Goal: Task Accomplishment & Management: Complete application form

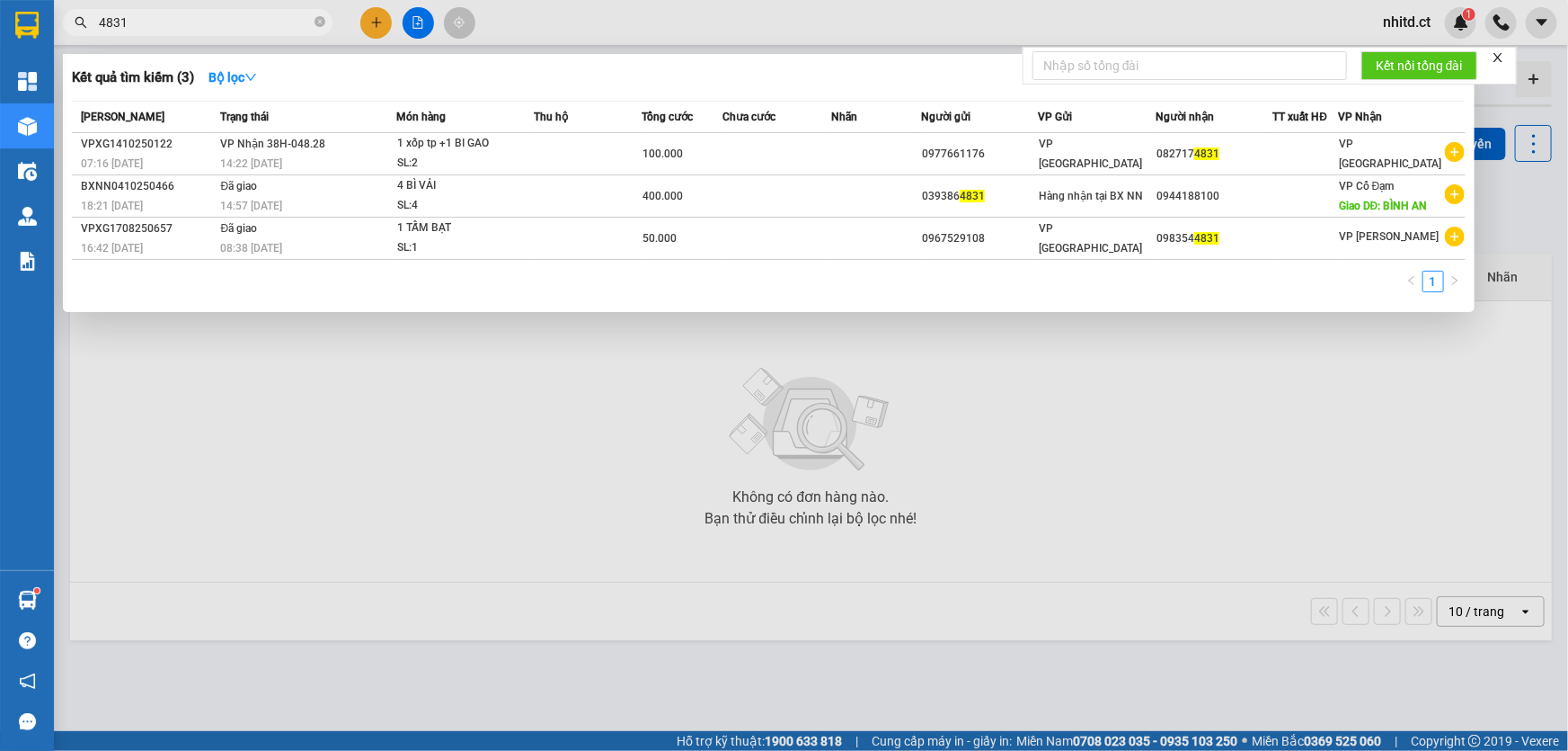
click at [372, 23] on div at bounding box center [784, 376] width 1568 height 751
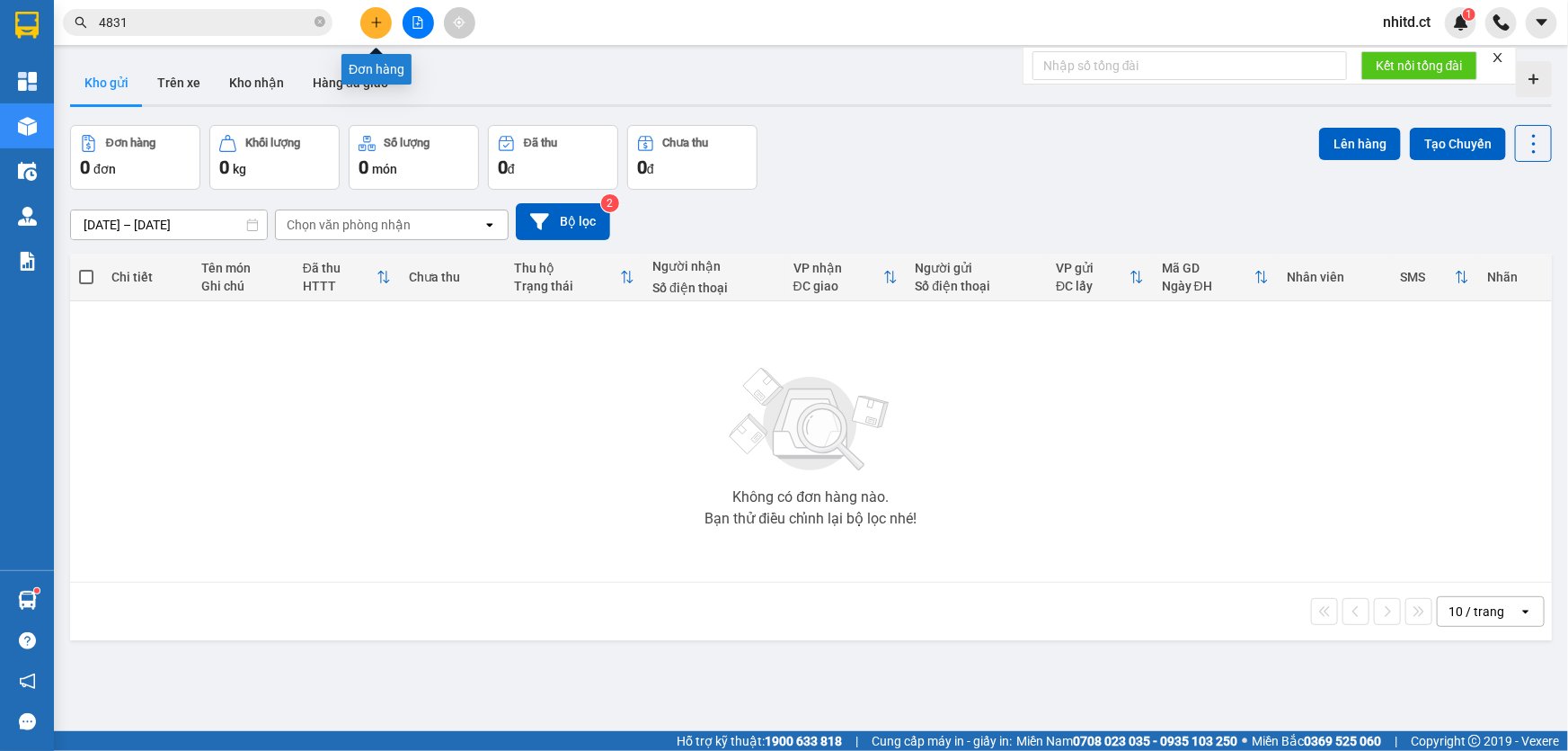
click at [372, 23] on icon "plus" at bounding box center [376, 22] width 10 height 1
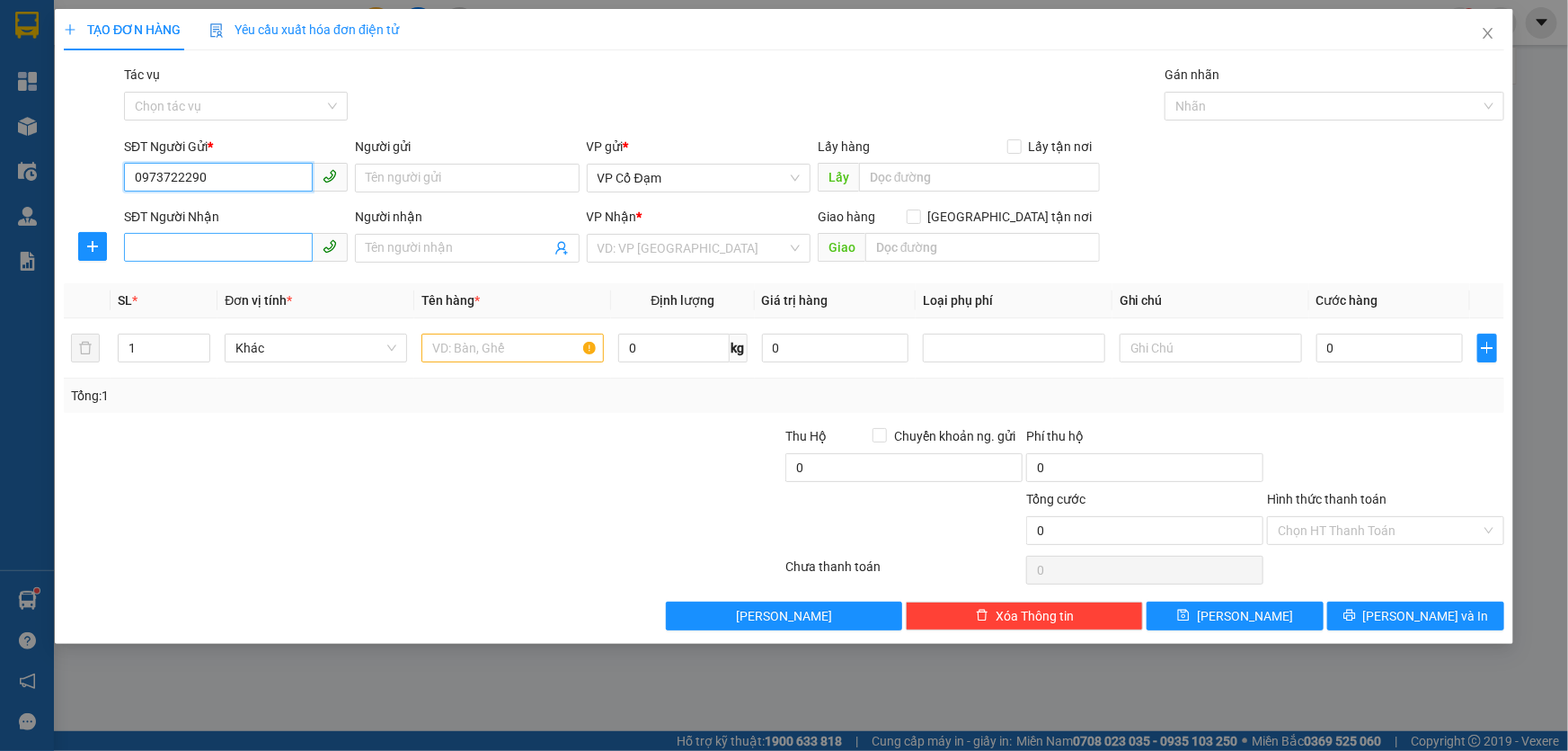
type input "0973722290"
click at [184, 248] on input "SĐT Người Nhận" at bounding box center [218, 247] width 189 height 29
type input "0372529474"
click at [717, 245] on input "search" at bounding box center [691, 248] width 189 height 27
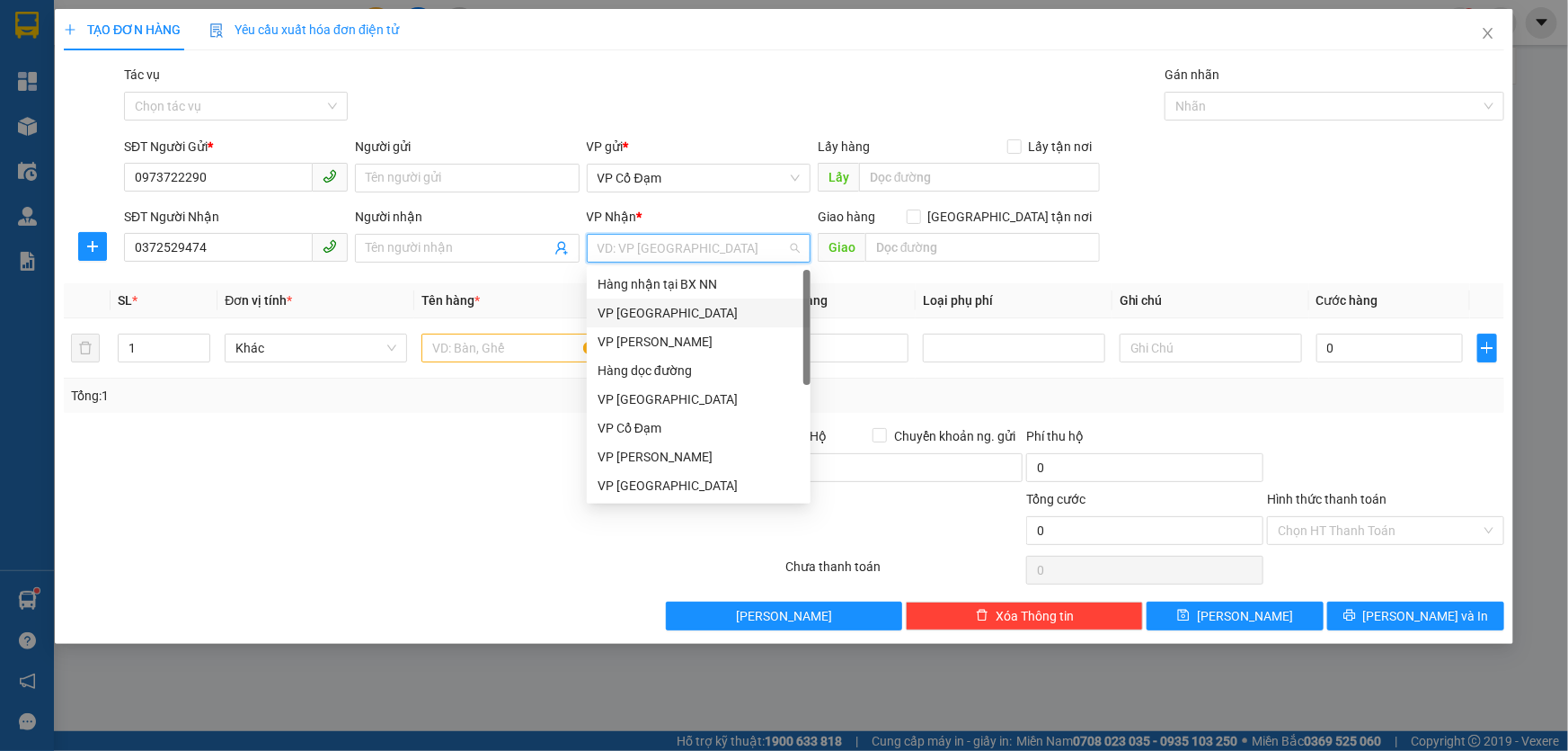
click at [660, 317] on div "VP [GEOGRAPHIC_DATA]" at bounding box center [698, 313] width 202 height 20
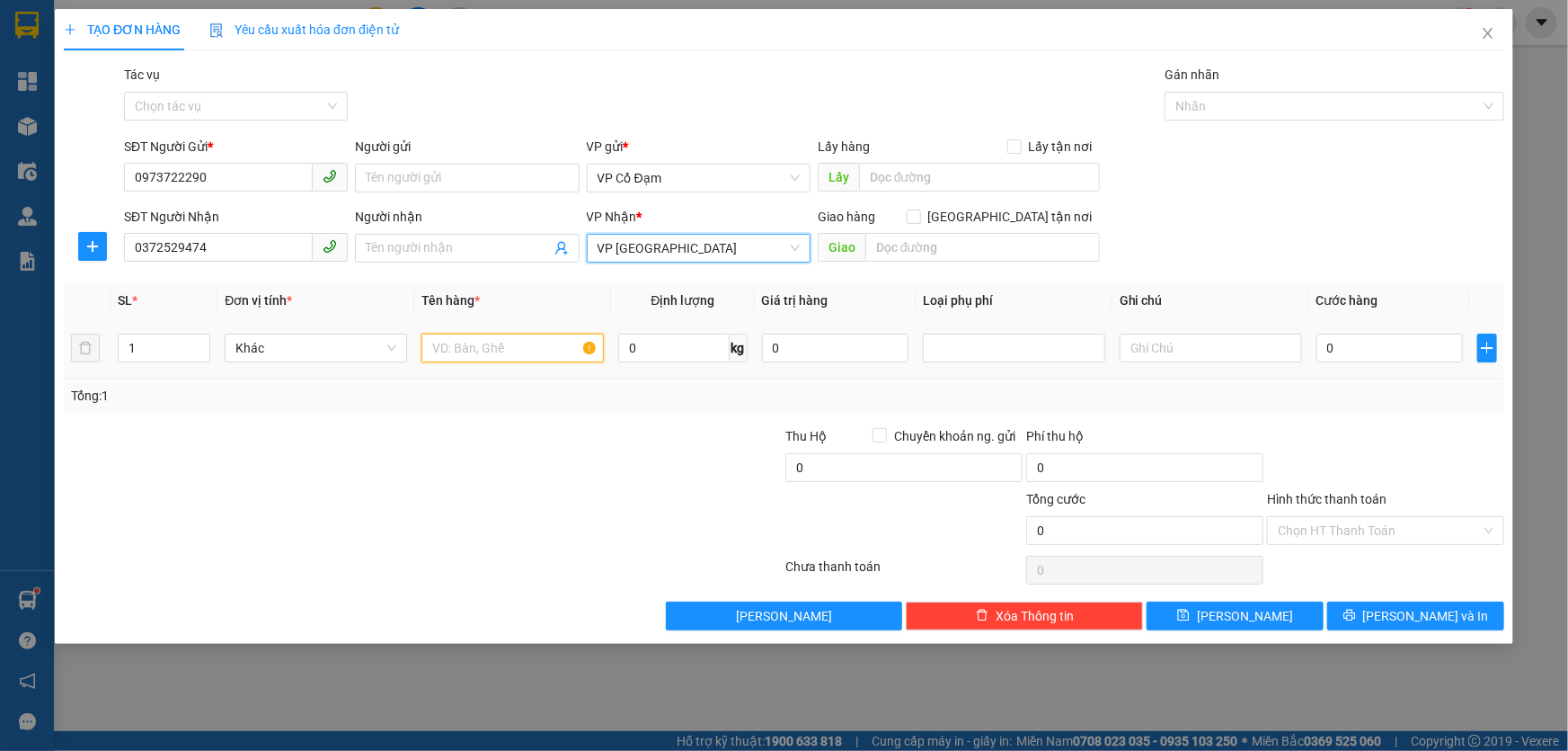
click at [466, 343] on input "text" at bounding box center [513, 348] width 182 height 29
type input "1 clear giấy tờ"
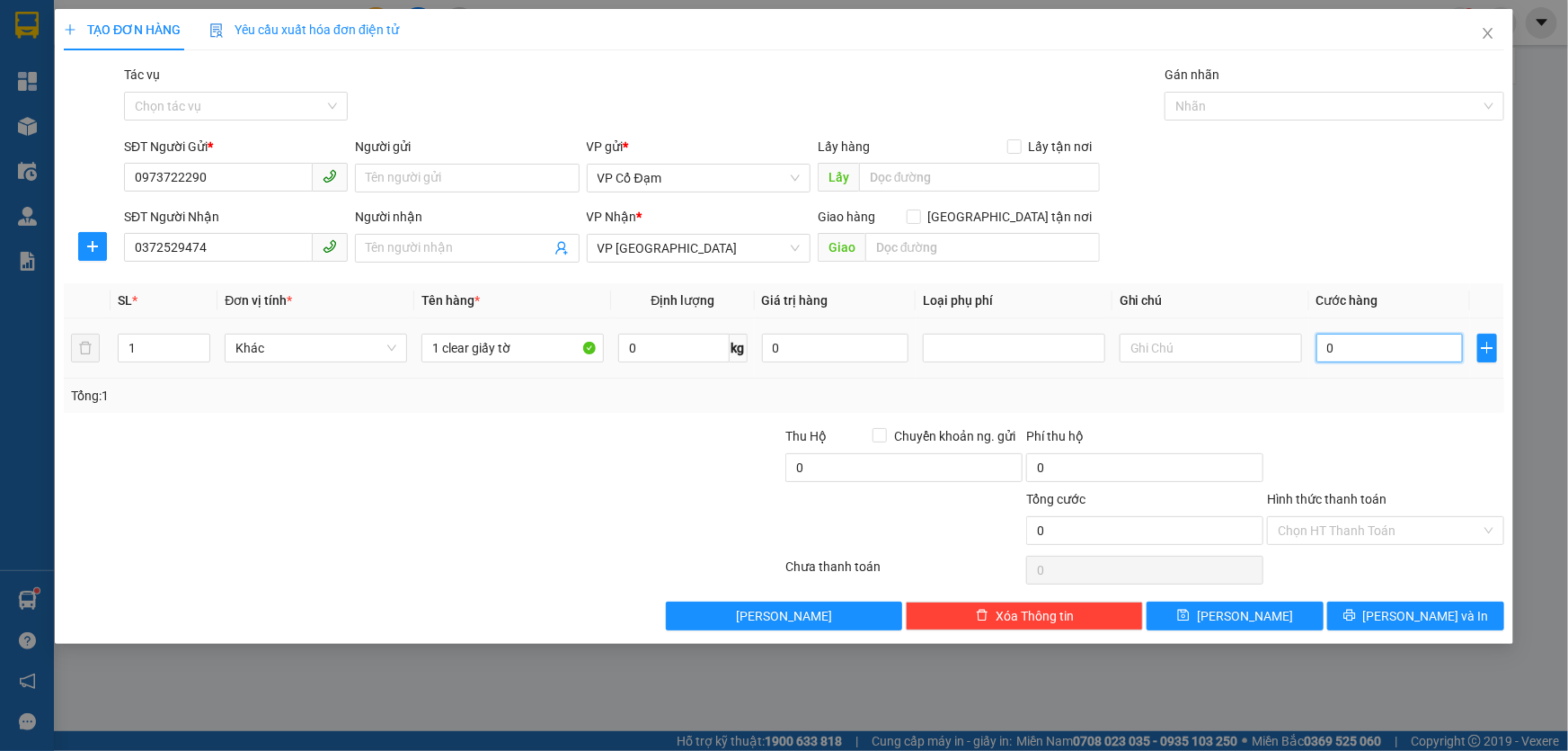
click at [1347, 353] on input "0" at bounding box center [1390, 348] width 147 height 29
type input "3"
type input "30"
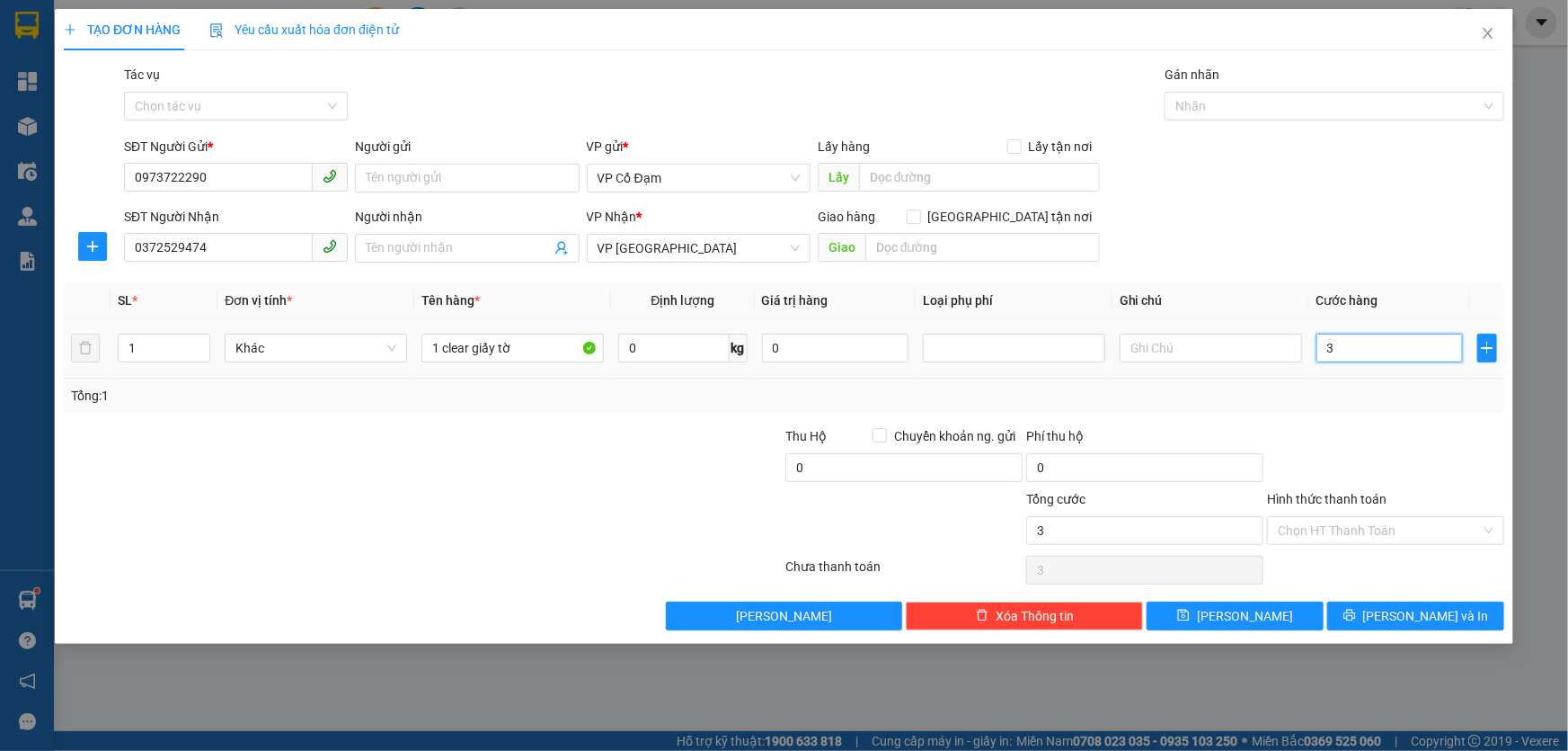
type input "30"
type input "30.000"
click at [1333, 532] on input "Hình thức thanh toán" at bounding box center [1379, 530] width 203 height 27
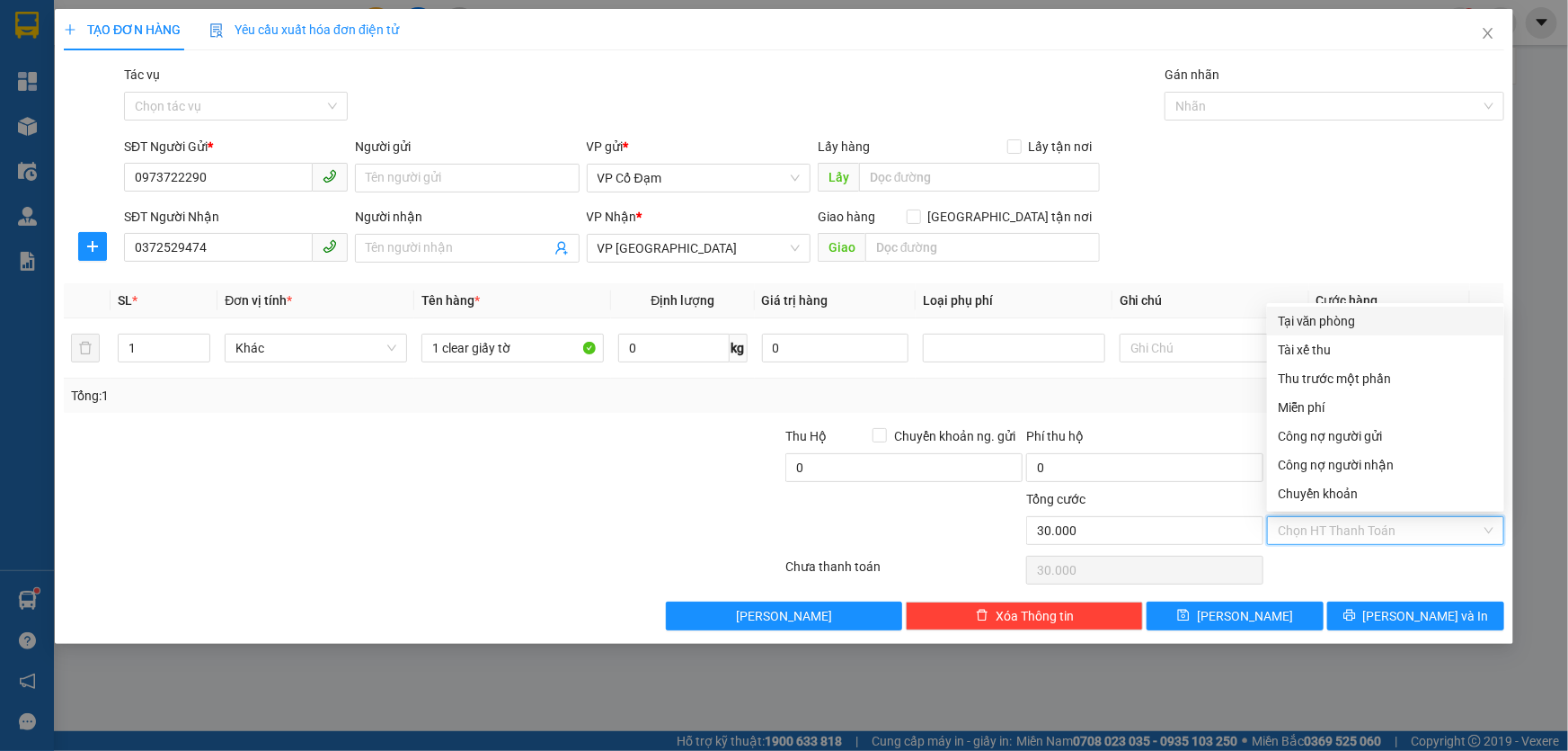
click at [1308, 320] on div "Tại văn phòng" at bounding box center [1386, 321] width 216 height 20
type input "0"
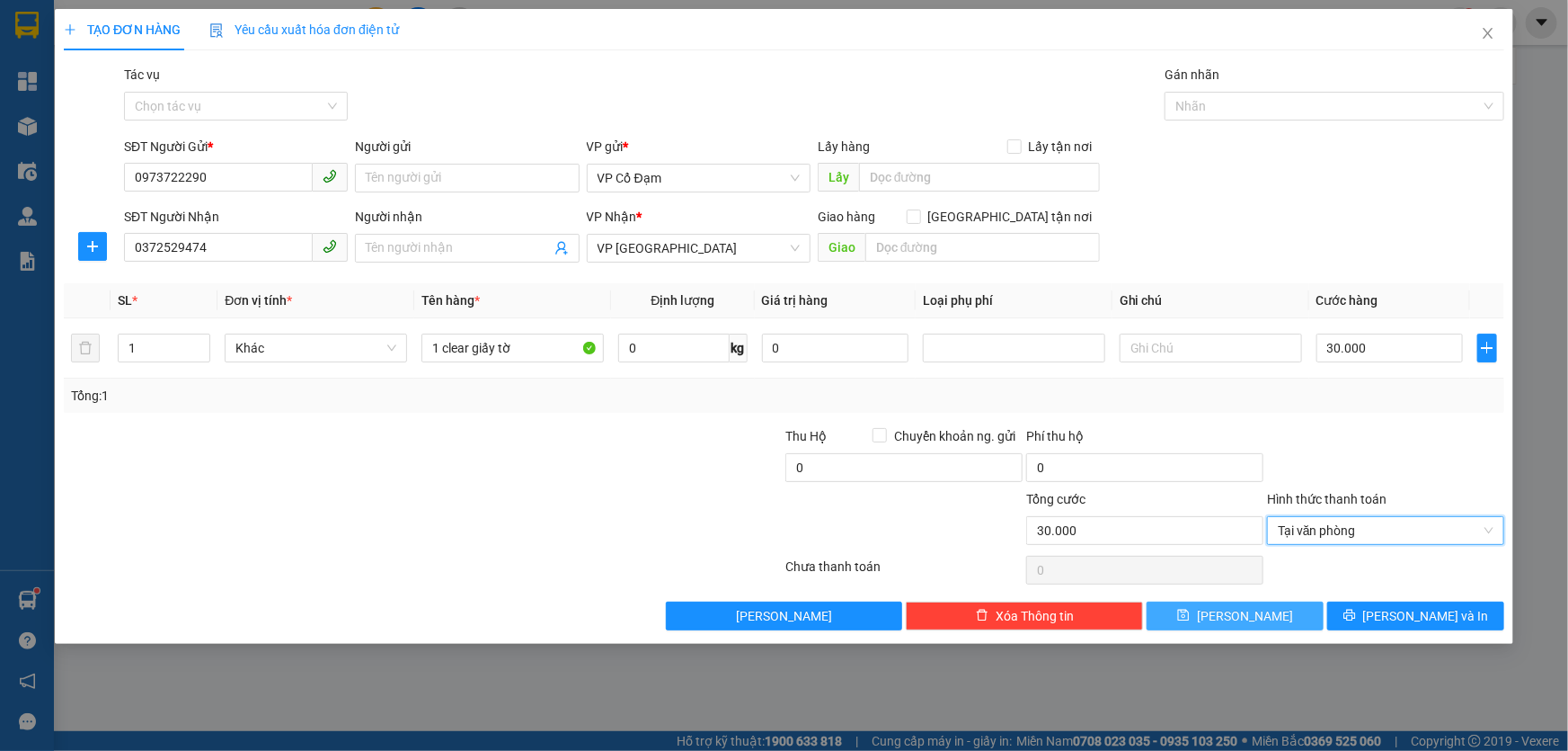
click at [1262, 611] on button "[PERSON_NAME]" at bounding box center [1235, 615] width 177 height 29
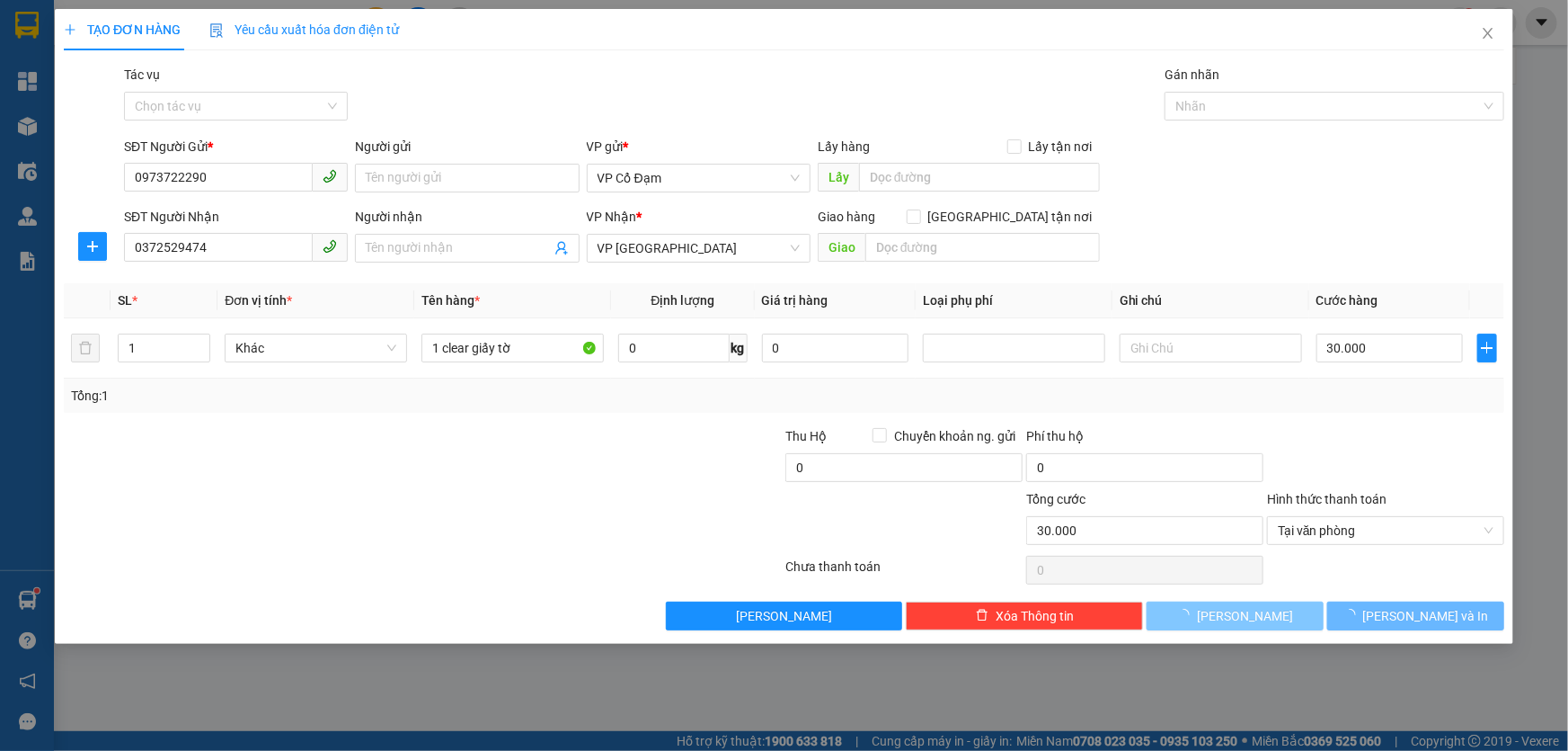
type input "0"
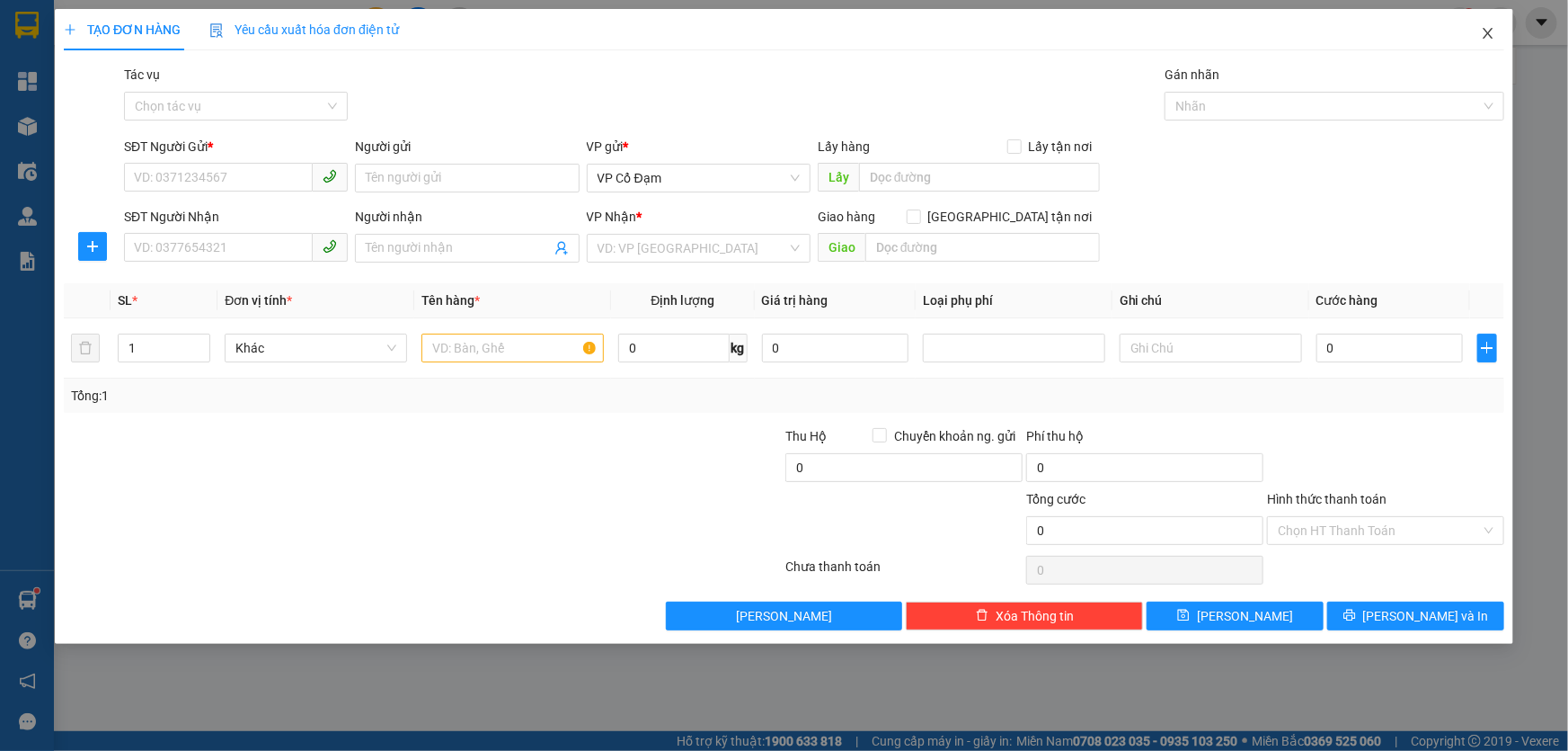
click at [1488, 31] on icon "close" at bounding box center [1488, 33] width 15 height 15
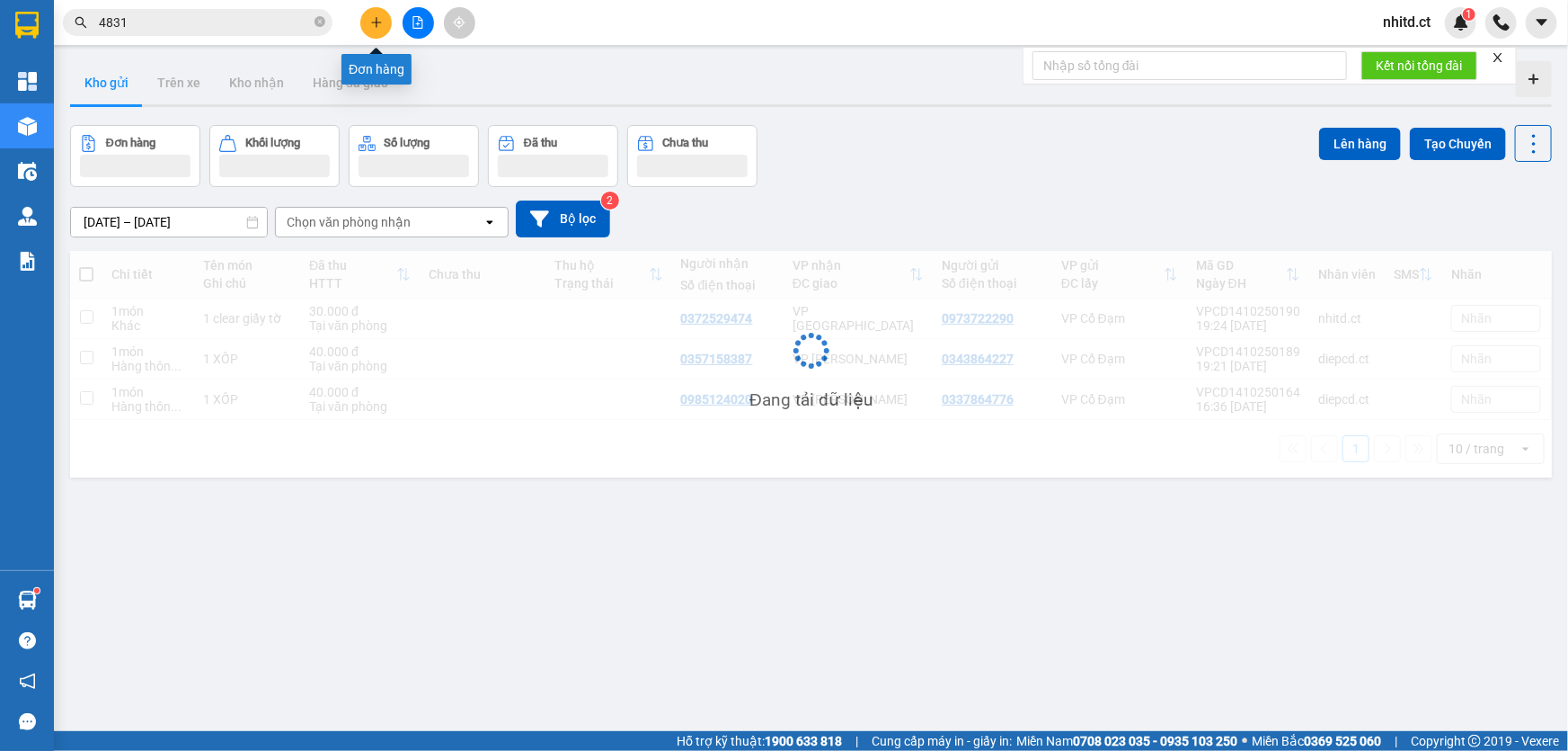
click at [374, 21] on icon "plus" at bounding box center [376, 22] width 13 height 13
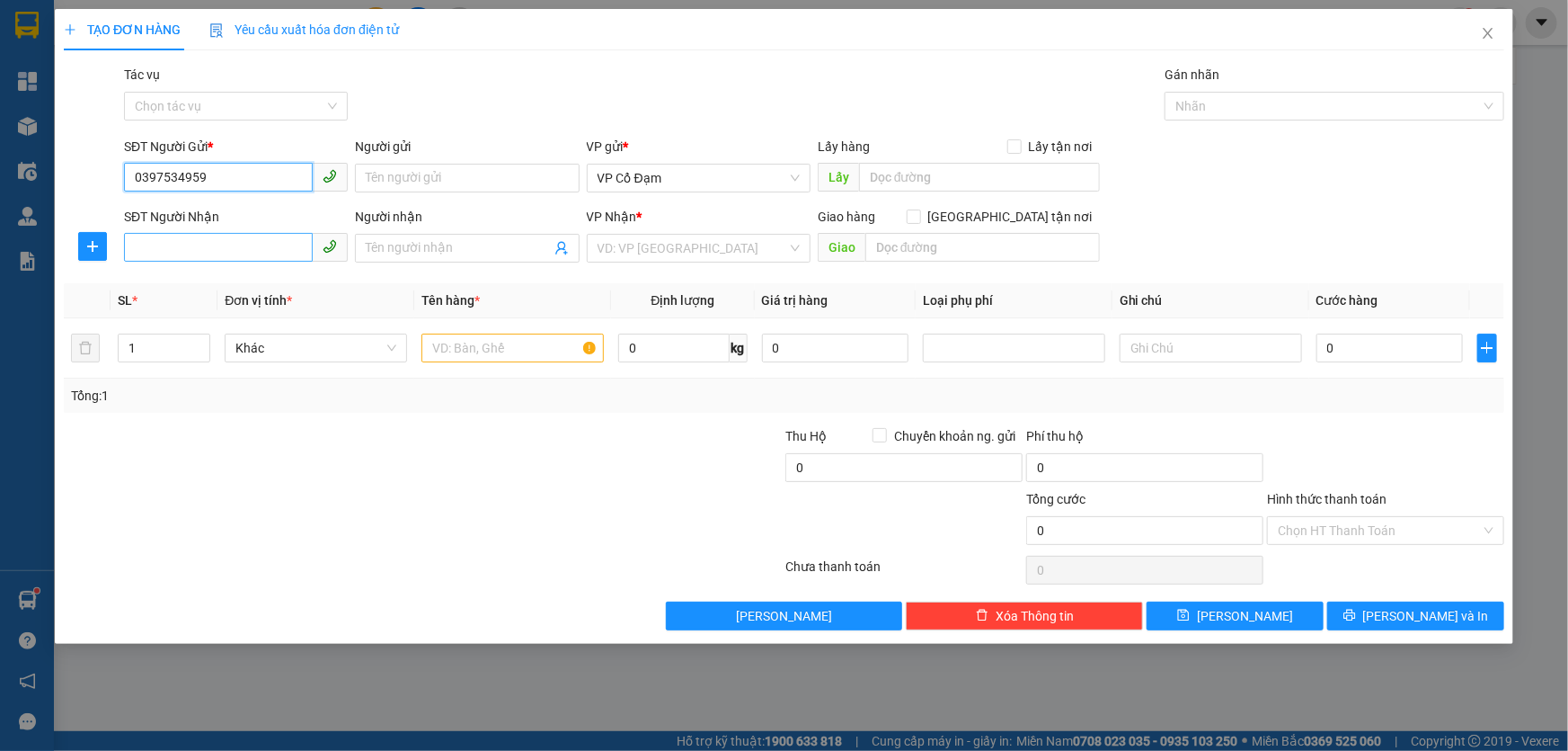
type input "0397534959"
click at [173, 240] on input "SĐT Người Nhận" at bounding box center [218, 247] width 189 height 29
click at [170, 276] on div "0866067174" at bounding box center [236, 284] width 202 height 20
type input "0866067174"
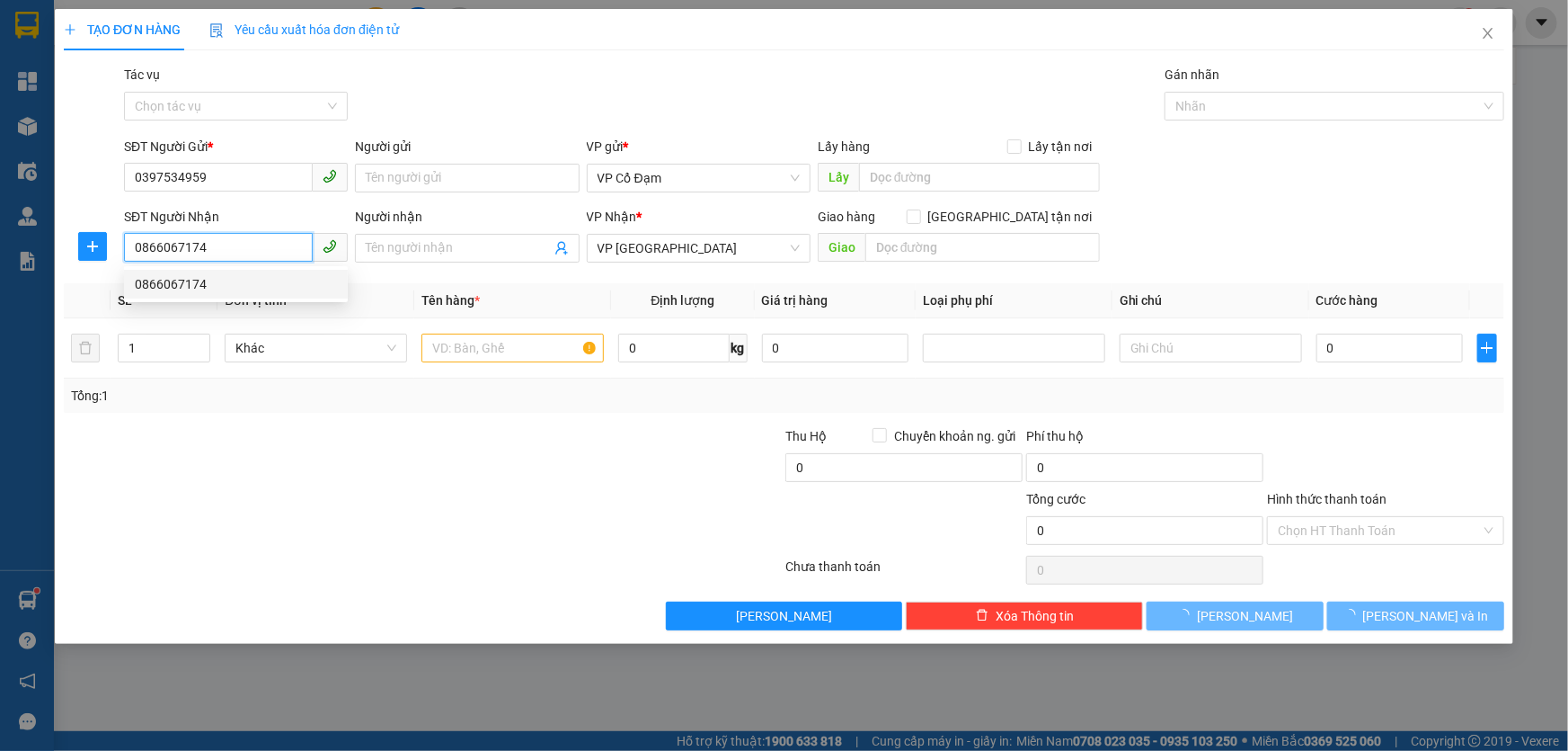
type input "120.000"
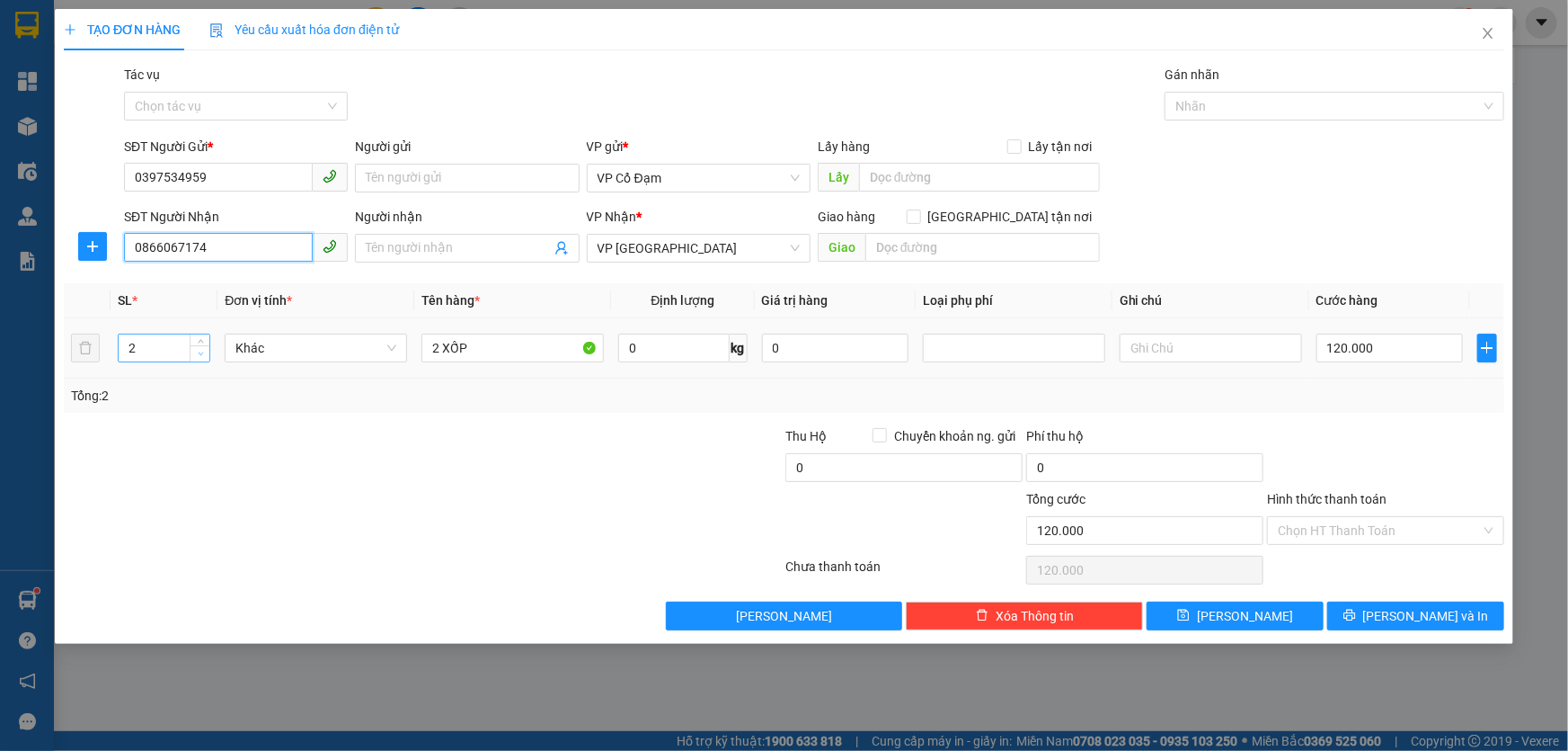
type input "0866067174"
type input "1"
click at [199, 353] on icon "down" at bounding box center [201, 354] width 6 height 6
type input "0"
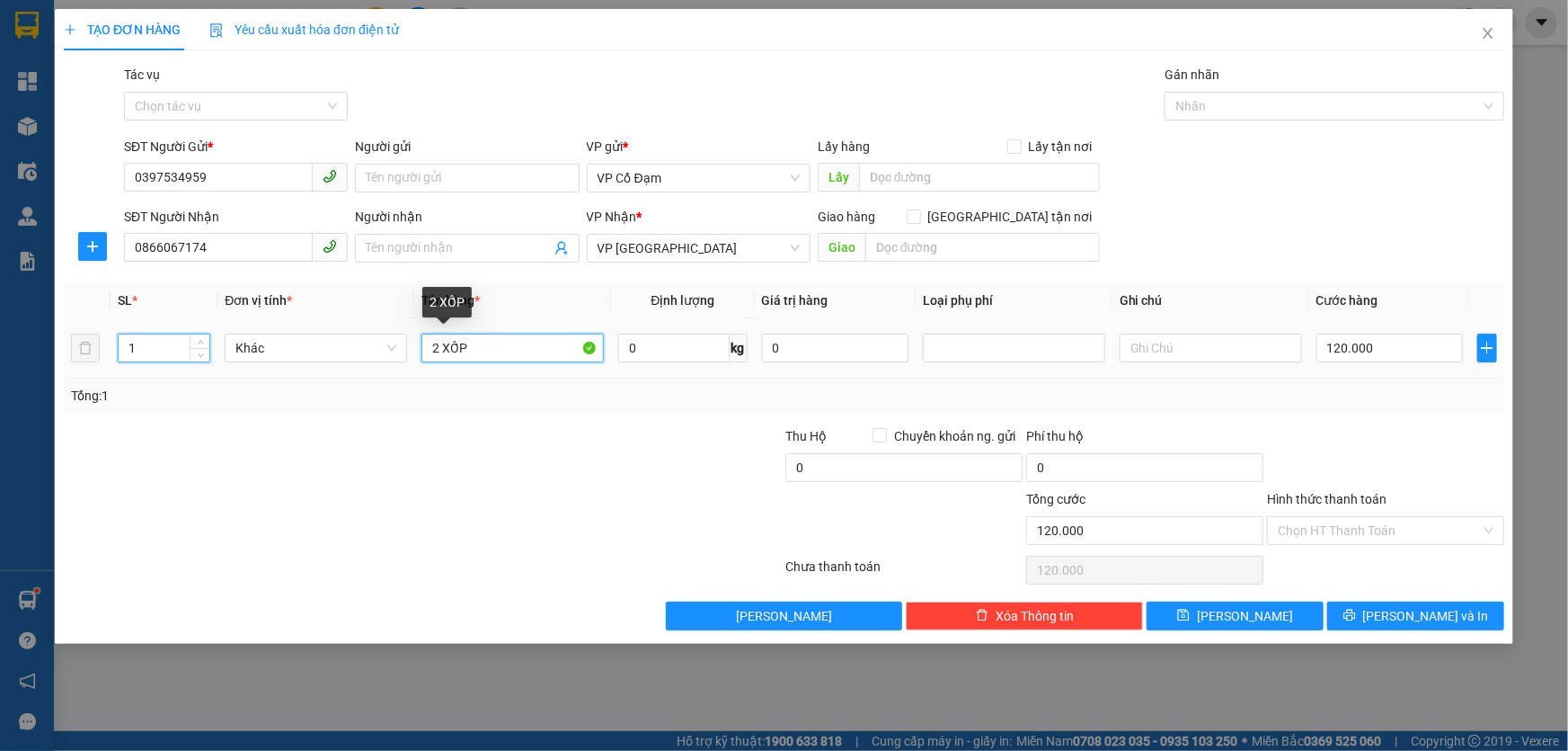
type input "0"
click at [437, 350] on input "2 XỐP" at bounding box center [513, 348] width 182 height 29
type input "1 XỐP"
click at [1339, 353] on input "0" at bounding box center [1390, 348] width 147 height 29
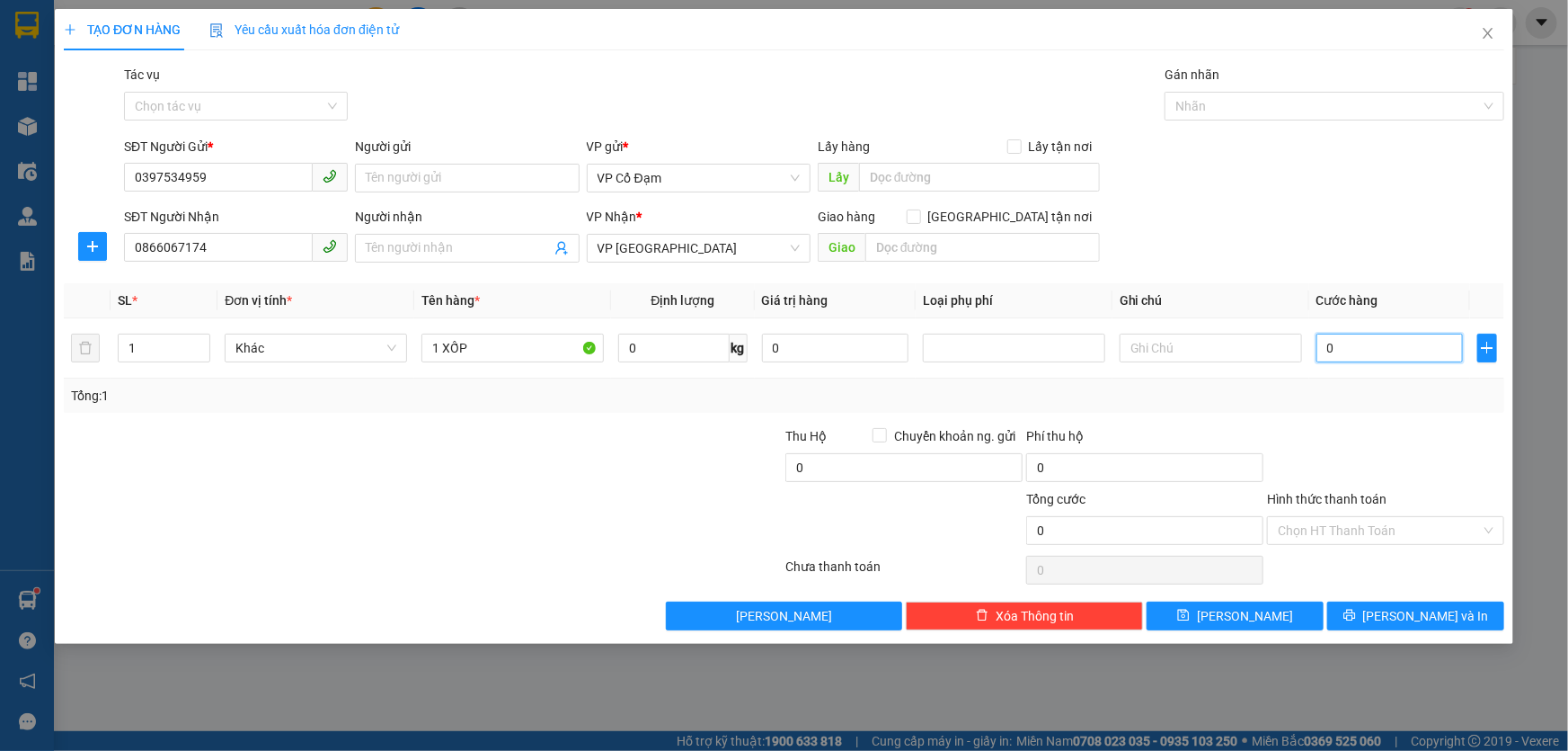
type input "5"
type input "50"
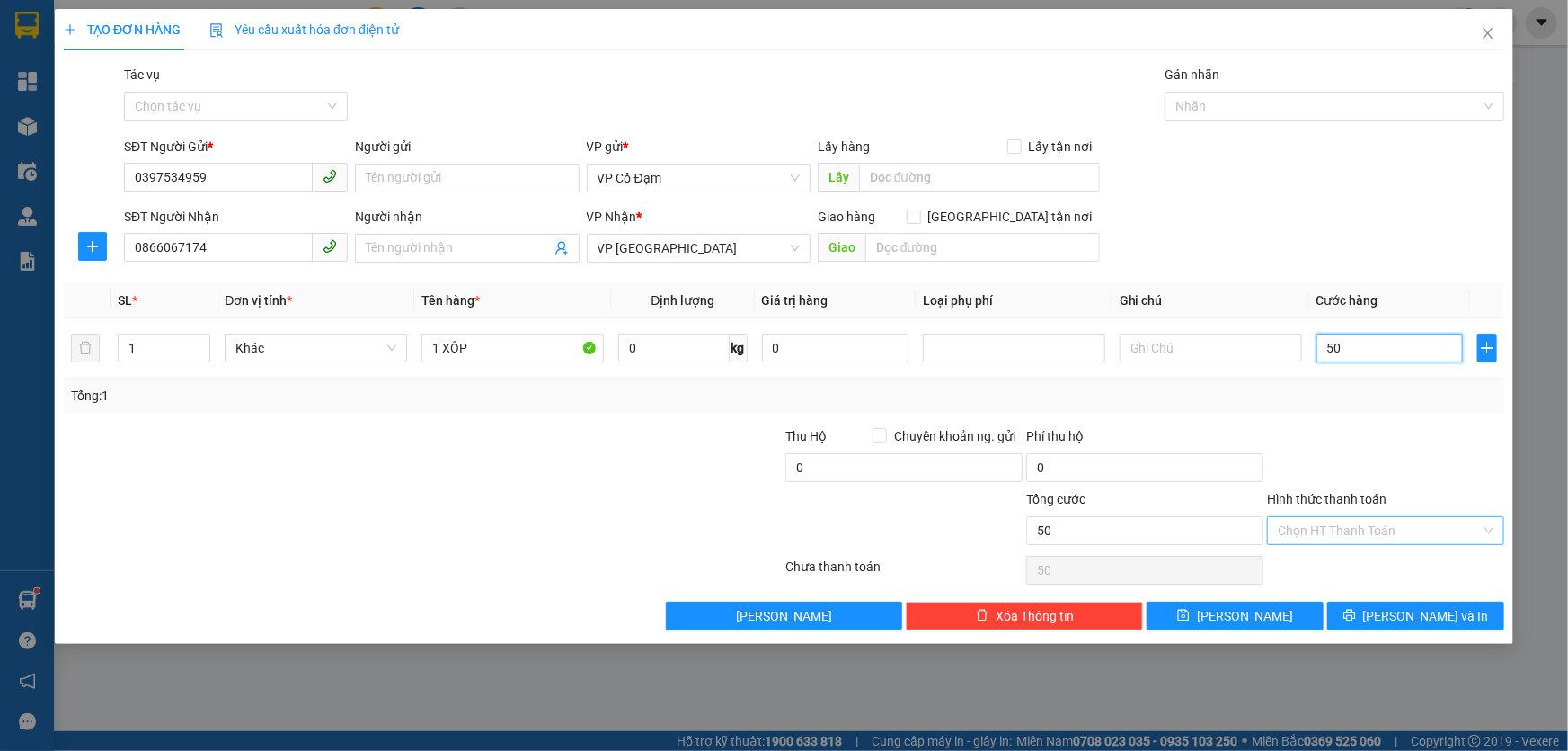
type input "50"
type input "50.000"
click at [1317, 517] on input "Hình thức thanh toán" at bounding box center [1379, 530] width 203 height 27
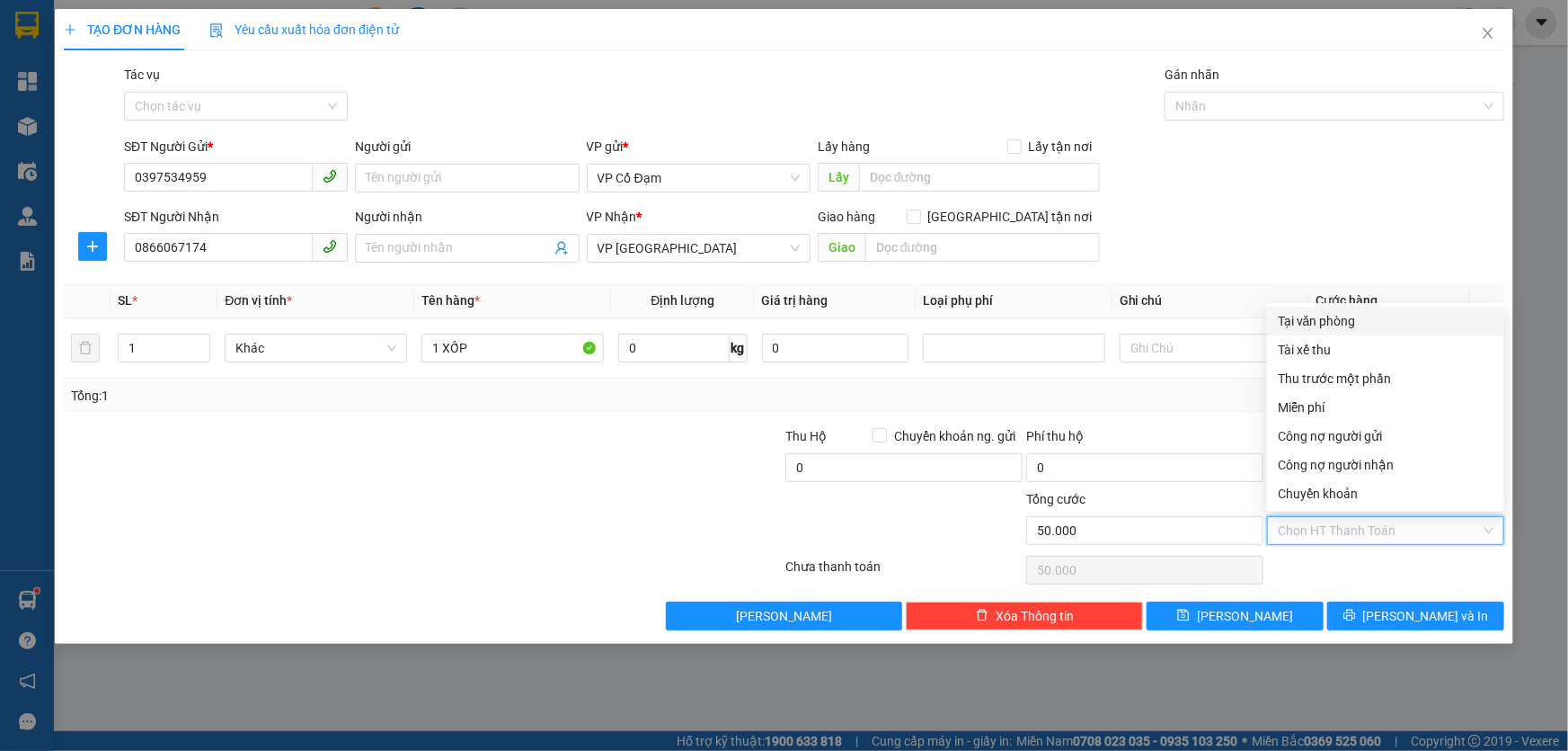
click at [1287, 324] on div "Tại văn phòng" at bounding box center [1386, 321] width 216 height 20
type input "0"
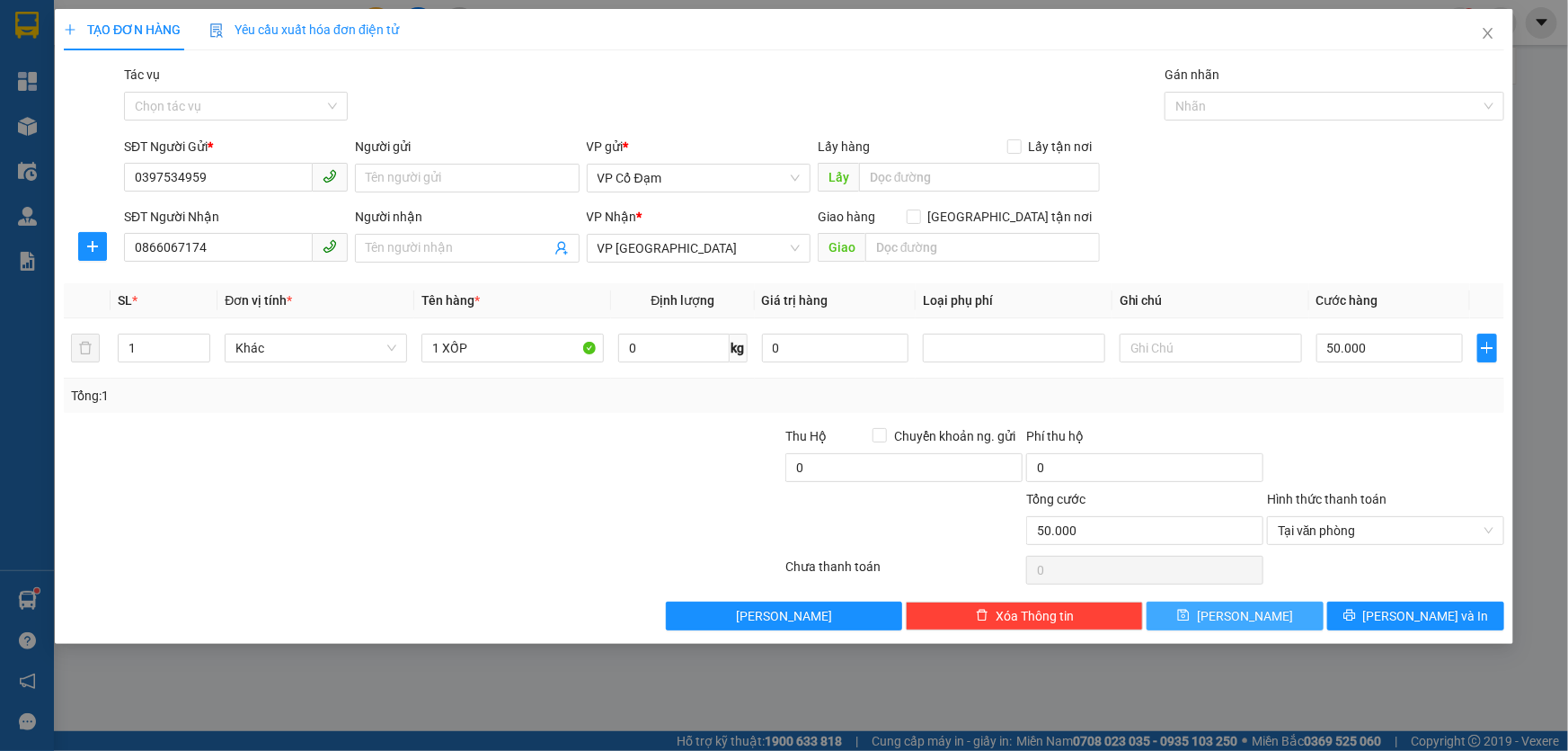
click at [1290, 616] on button "[PERSON_NAME]" at bounding box center [1235, 615] width 177 height 29
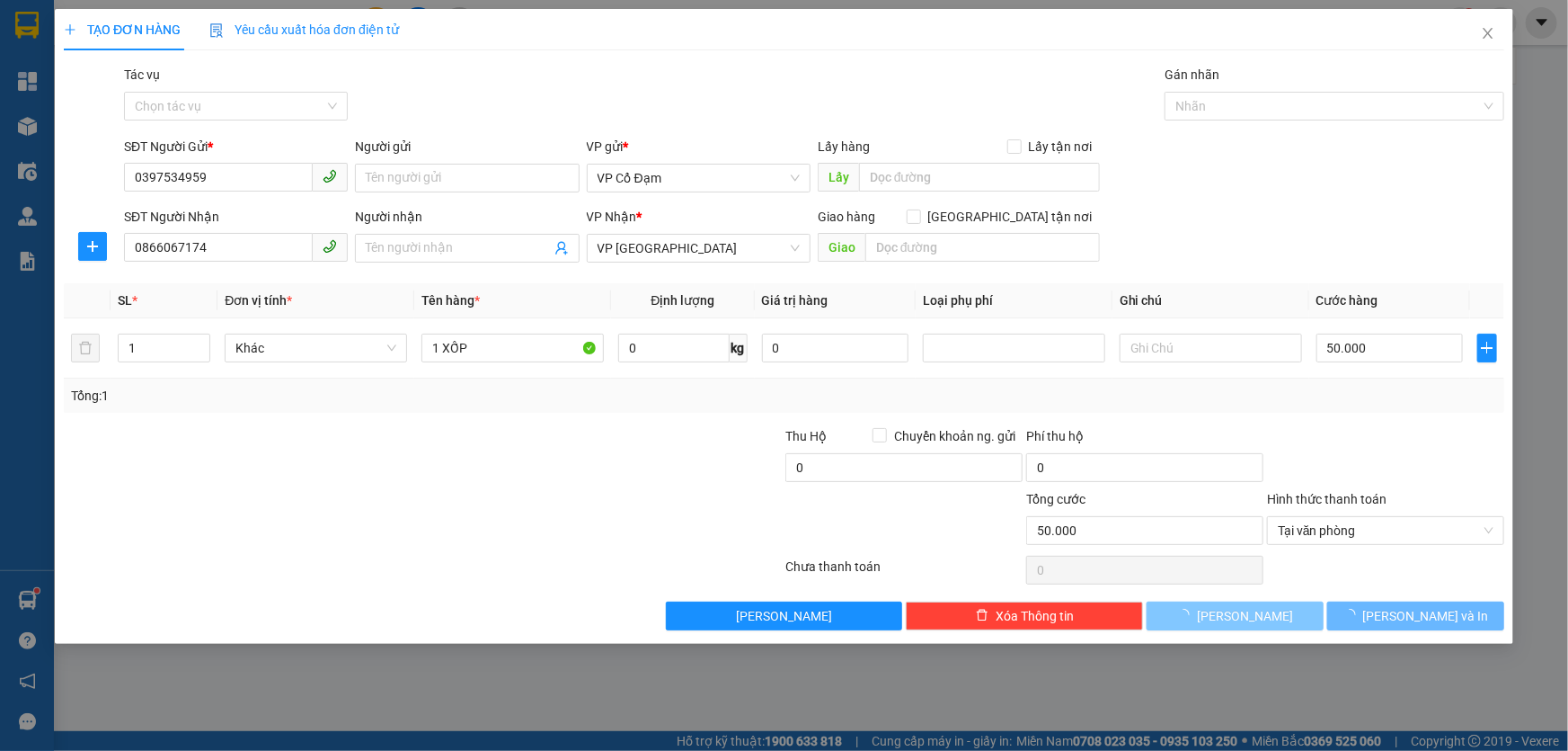
type input "0"
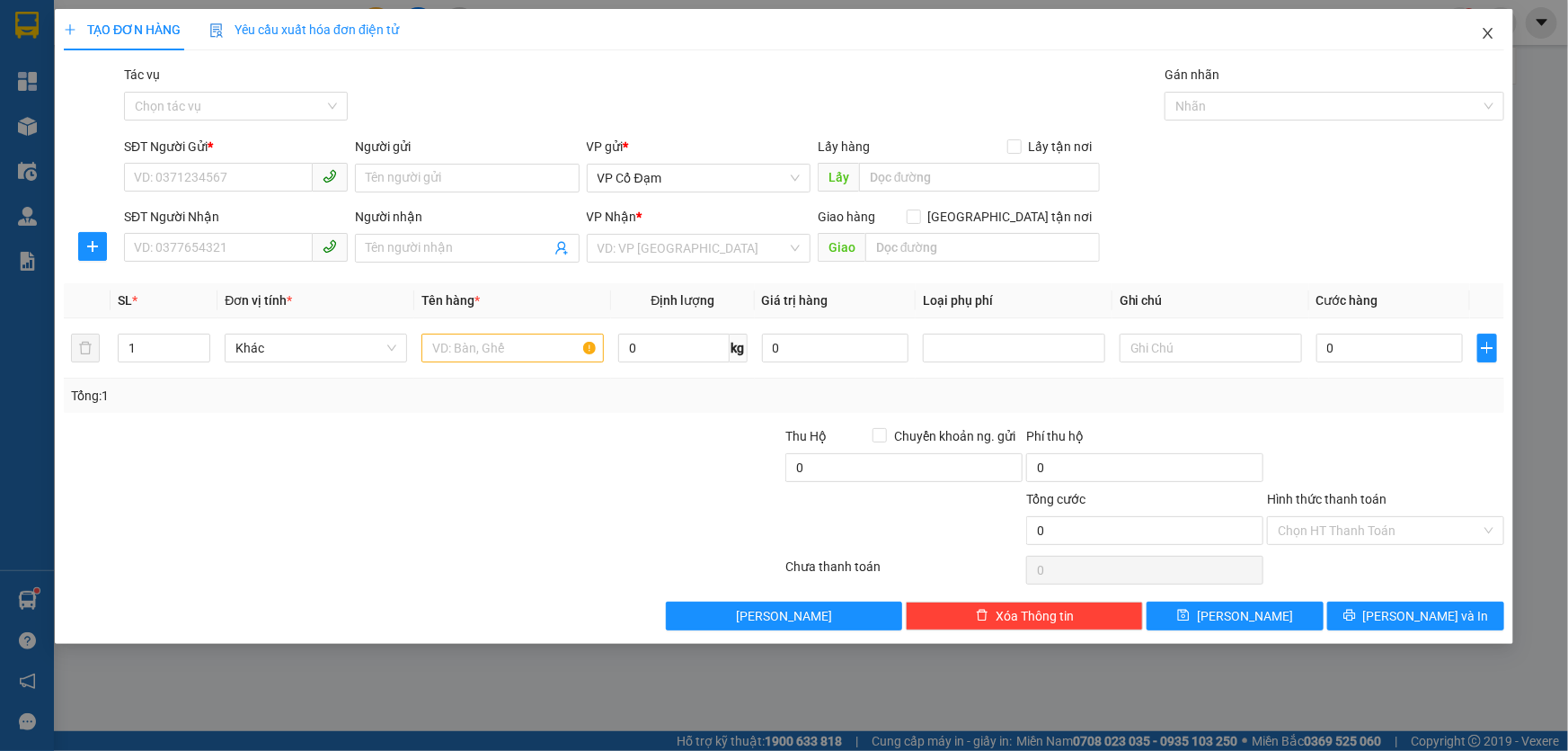
click at [1492, 36] on icon "close" at bounding box center [1488, 33] width 15 height 15
